Goal: Task Accomplishment & Management: Complete application form

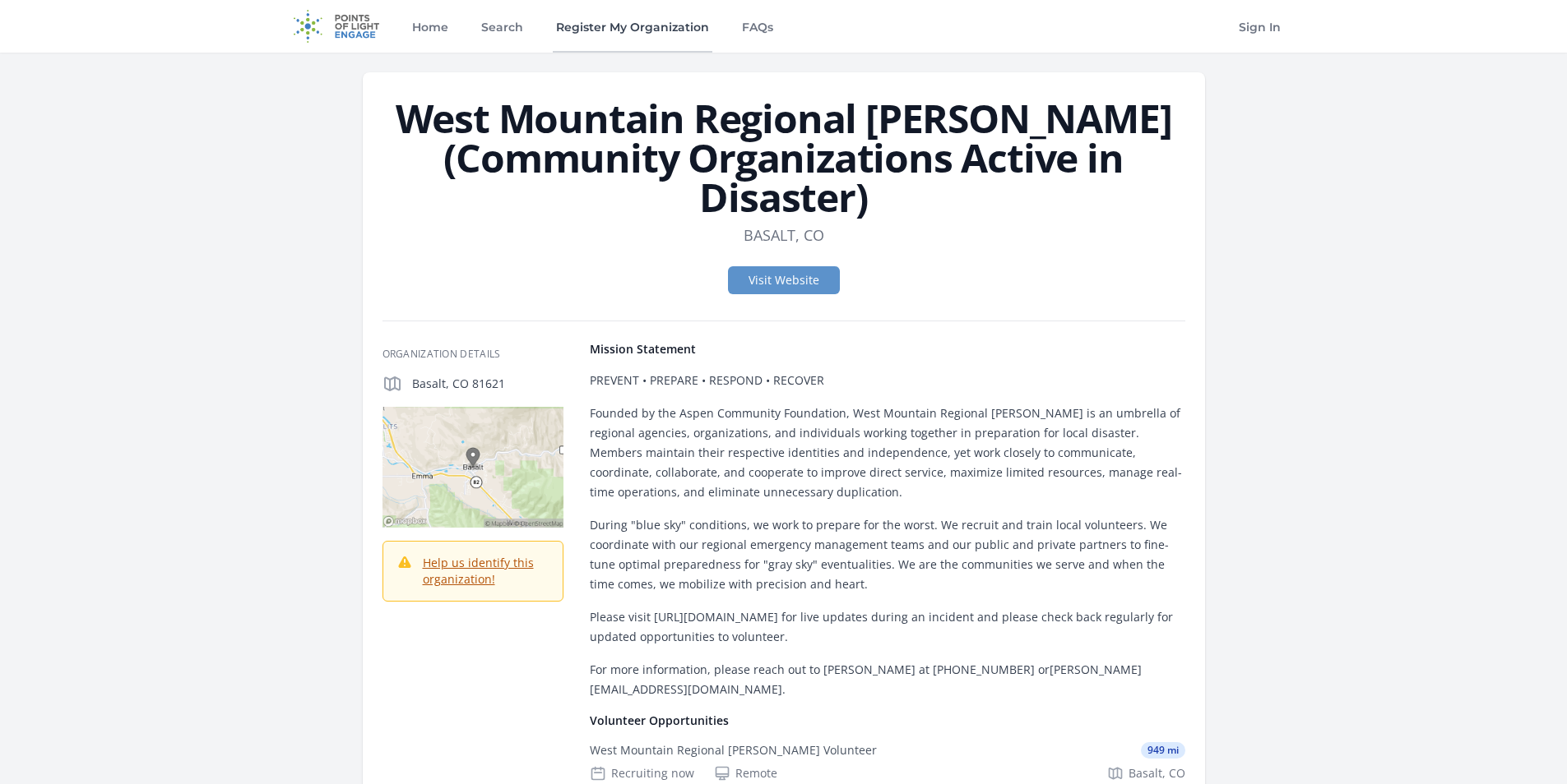
click at [624, 47] on link "Register My Organization" at bounding box center [633, 26] width 159 height 52
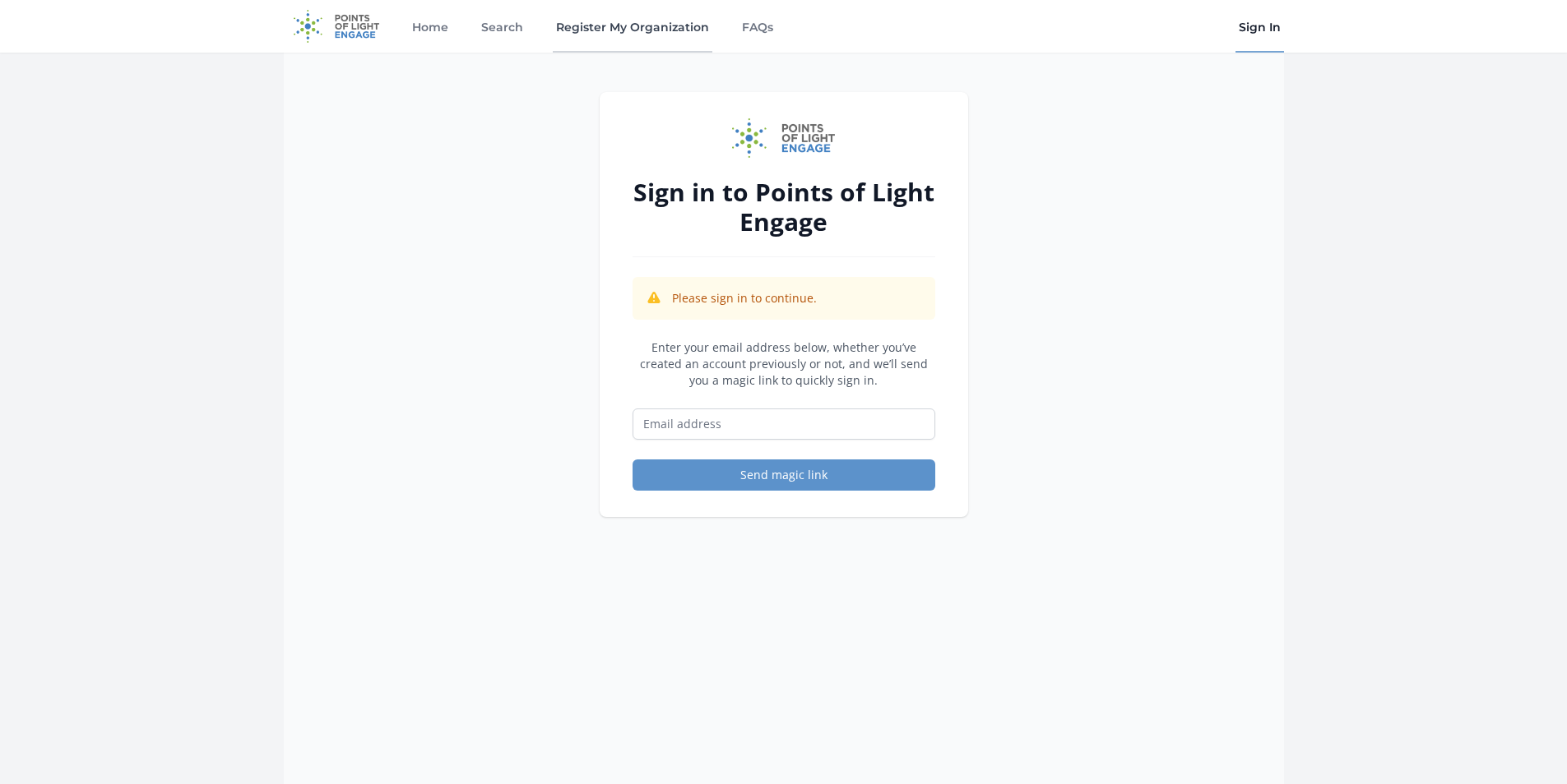
click at [651, 46] on link "Register My Organization" at bounding box center [633, 26] width 159 height 52
click at [654, 20] on link "Register My Organization" at bounding box center [633, 26] width 159 height 52
click at [694, 20] on link "Register My Organization" at bounding box center [633, 26] width 159 height 52
